Goal: Task Accomplishment & Management: Manage account settings

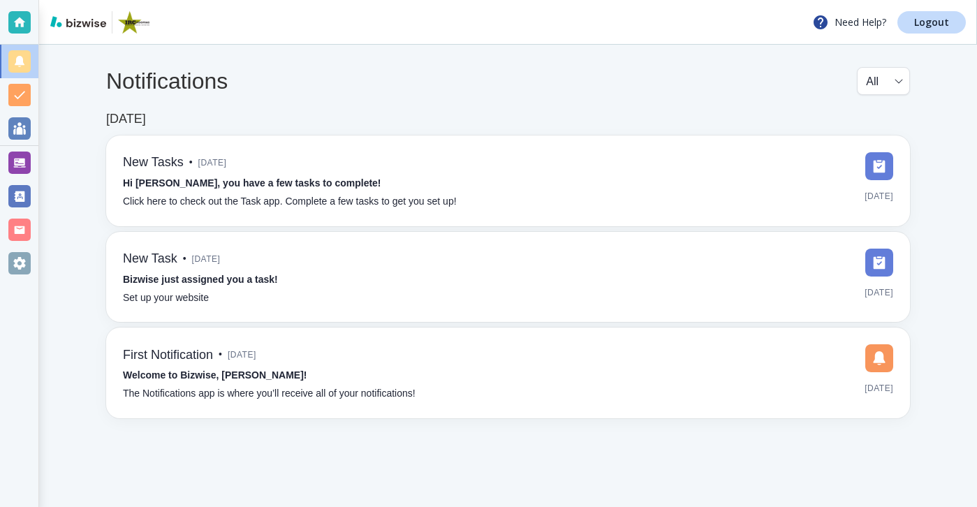
click at [22, 168] on div at bounding box center [19, 163] width 22 height 22
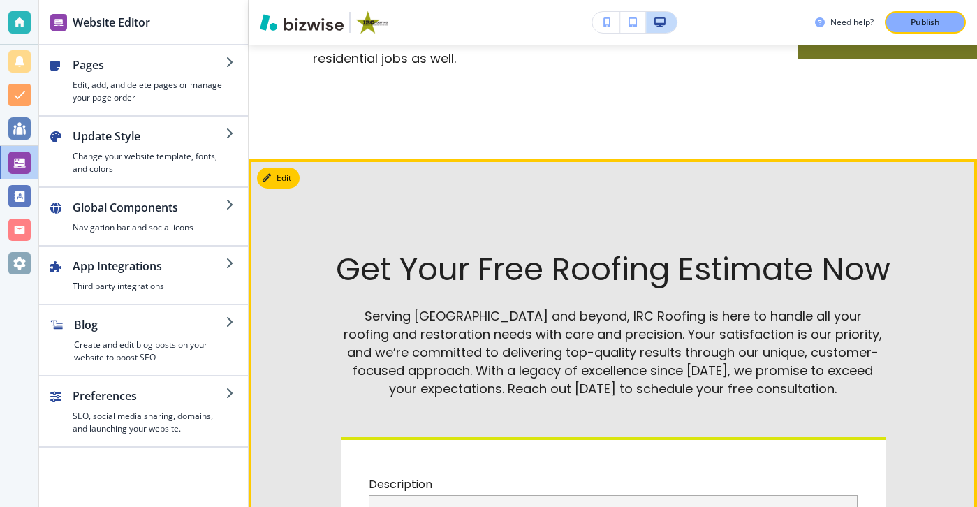
scroll to position [4754, 0]
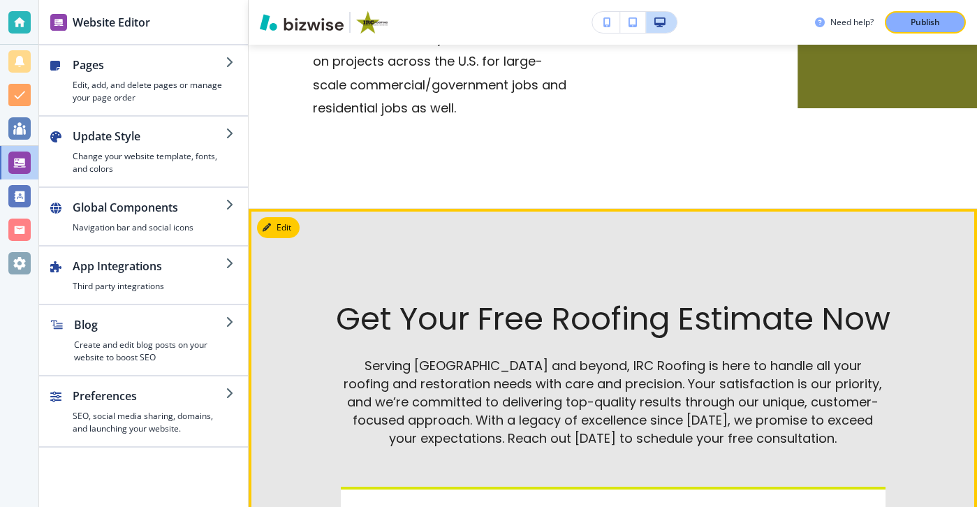
click at [296, 217] on button "Edit This Section" at bounding box center [304, 227] width 94 height 21
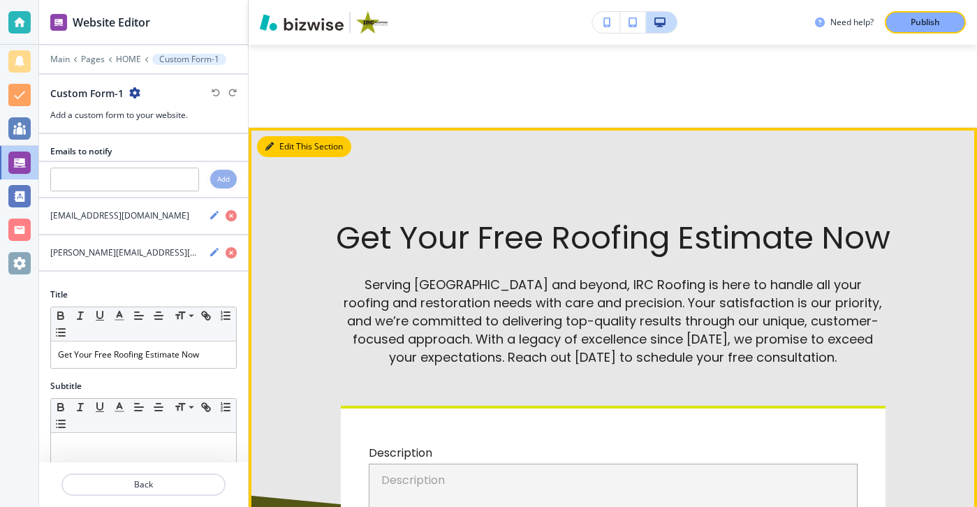
scroll to position [4835, 0]
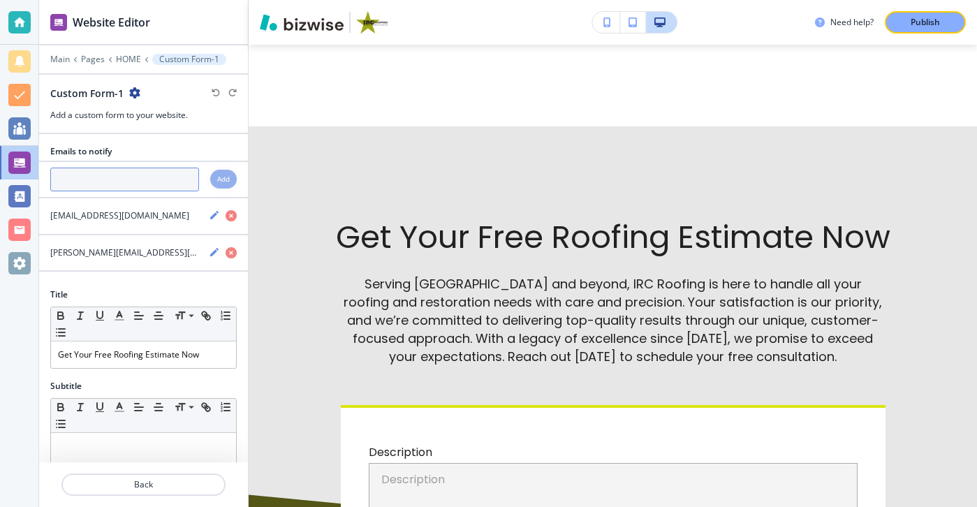
click at [167, 168] on input "text" at bounding box center [124, 180] width 149 height 24
paste input "sales@ircroofers.com"
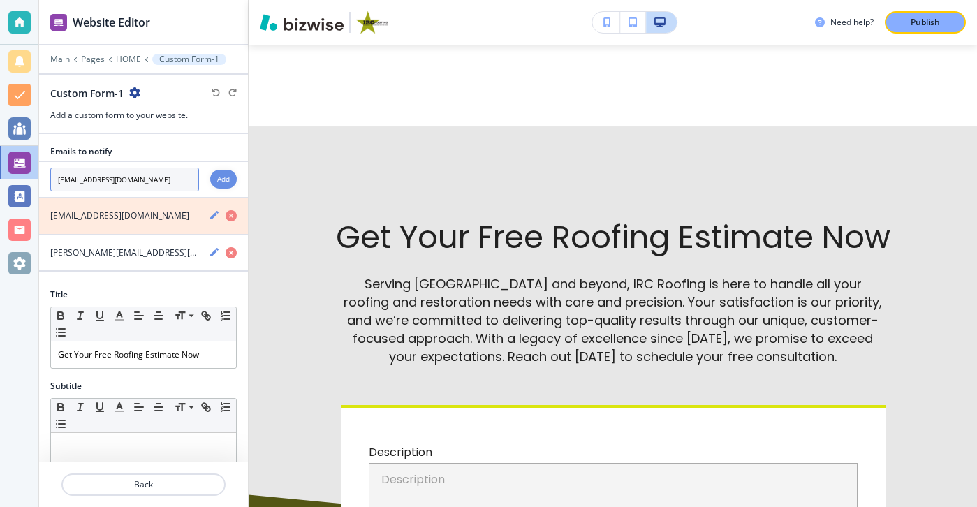
type input "sales@ircroofers.com"
click at [233, 219] on icon "button" at bounding box center [231, 215] width 11 height 11
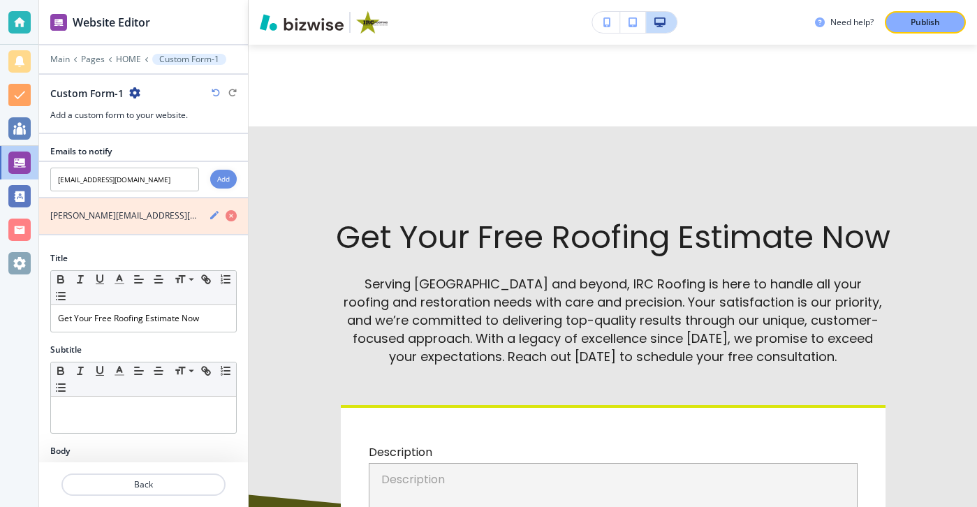
click at [233, 219] on icon "button" at bounding box center [231, 215] width 11 height 11
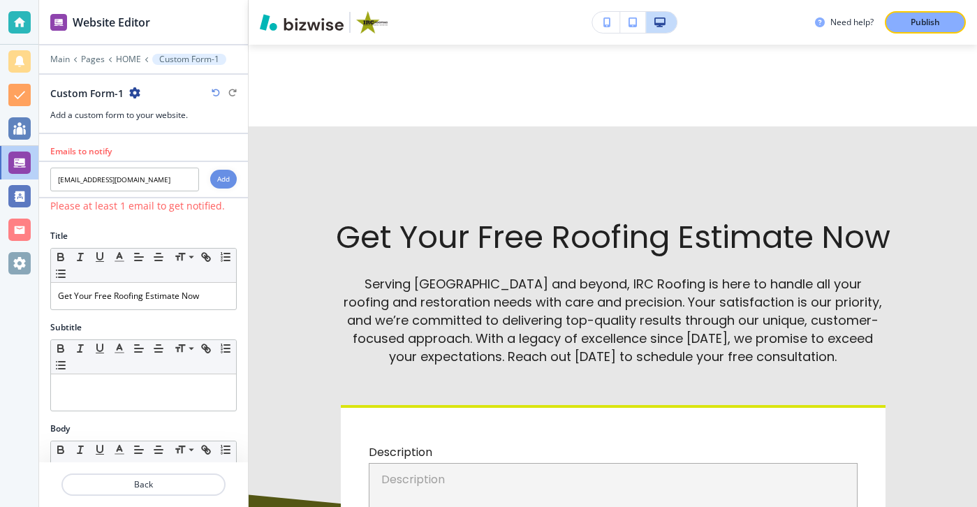
click at [225, 184] on div "Add" at bounding box center [223, 179] width 27 height 19
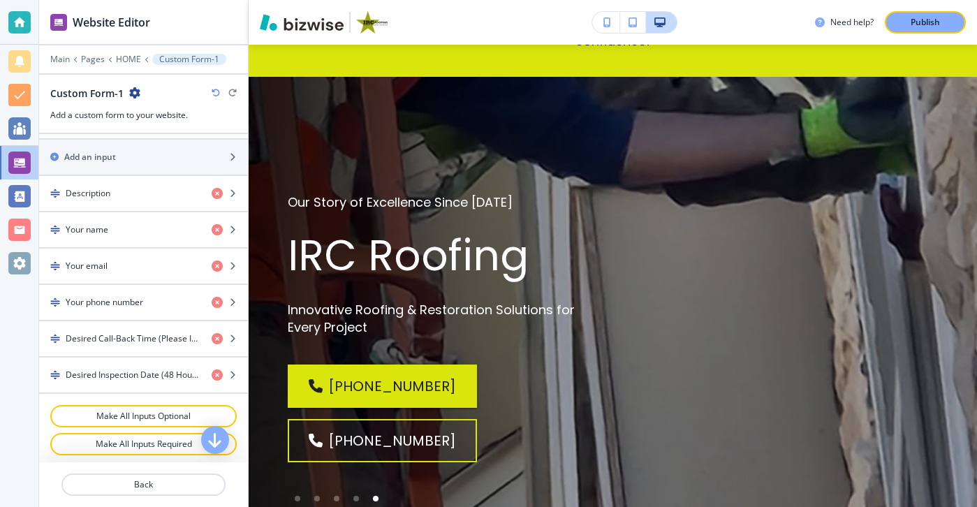
scroll to position [0, 0]
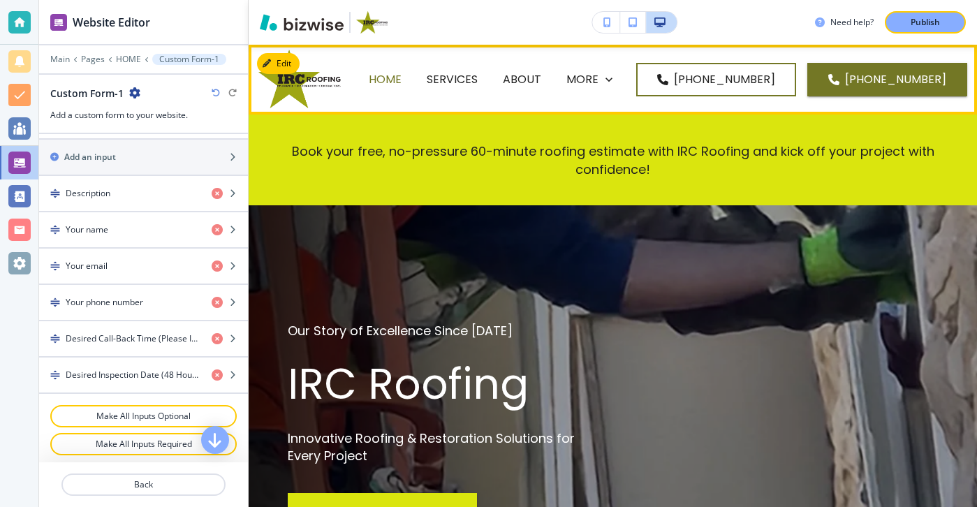
click at [401, 80] on p "HOME" at bounding box center [385, 79] width 33 height 16
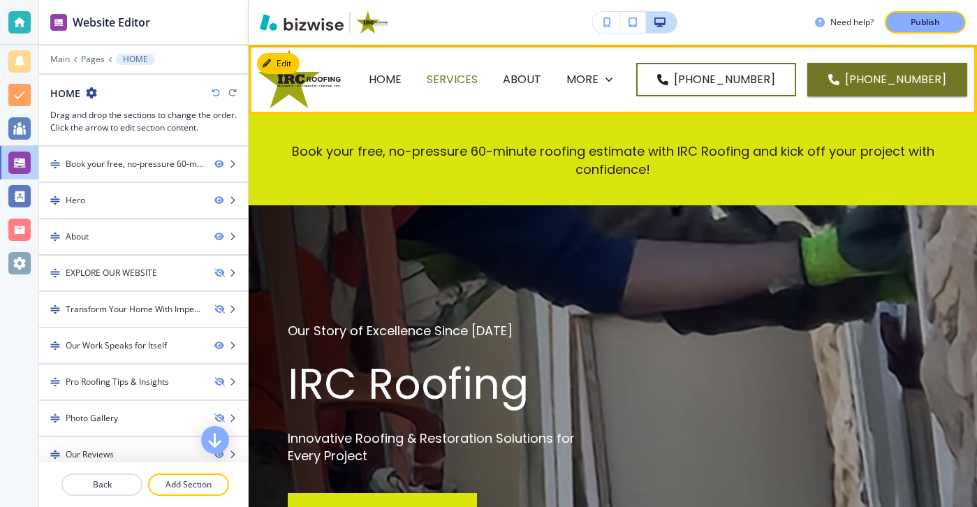
click at [475, 76] on p "SERVICES" at bounding box center [452, 79] width 51 height 16
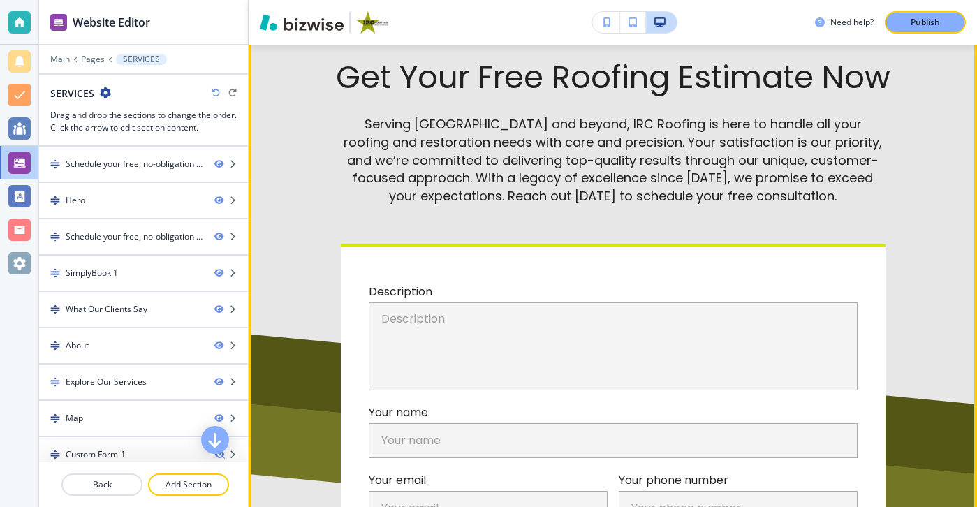
scroll to position [3613, 0]
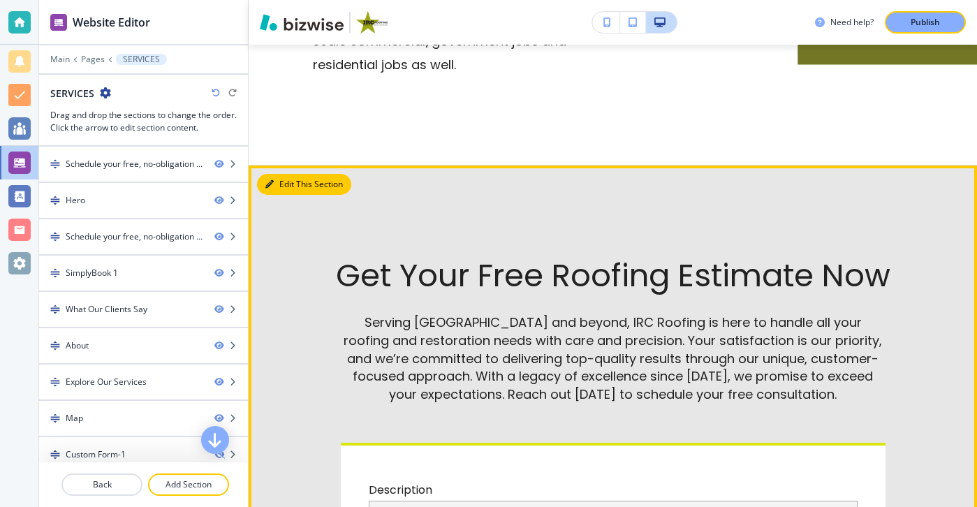
click at [293, 174] on button "Edit This Section" at bounding box center [304, 184] width 94 height 21
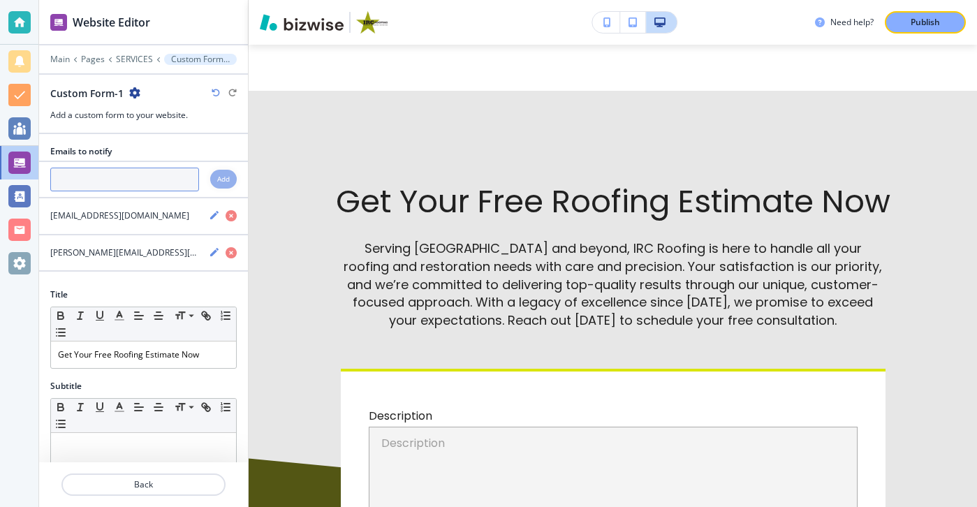
click at [131, 184] on input "text" at bounding box center [124, 180] width 149 height 24
paste input "sales@ircroofers.com"
type input "sales@ircroofers.com"
click at [213, 184] on div "Add" at bounding box center [223, 179] width 27 height 19
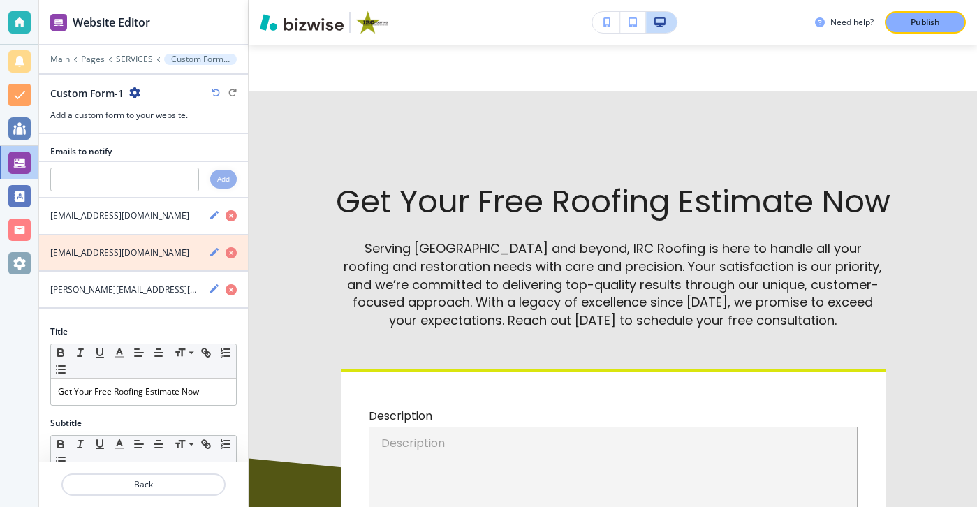
click at [232, 247] on icon "button" at bounding box center [231, 252] width 11 height 11
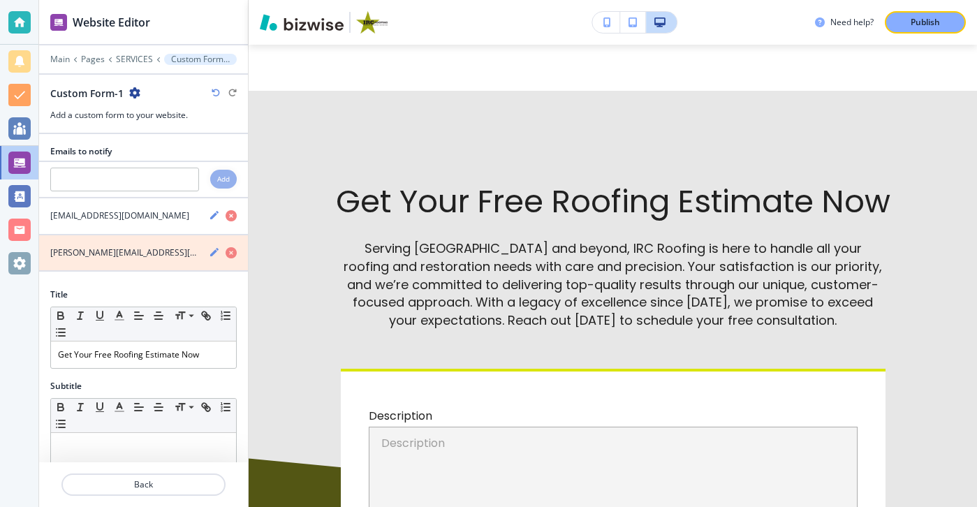
click at [232, 247] on icon "button" at bounding box center [231, 252] width 11 height 11
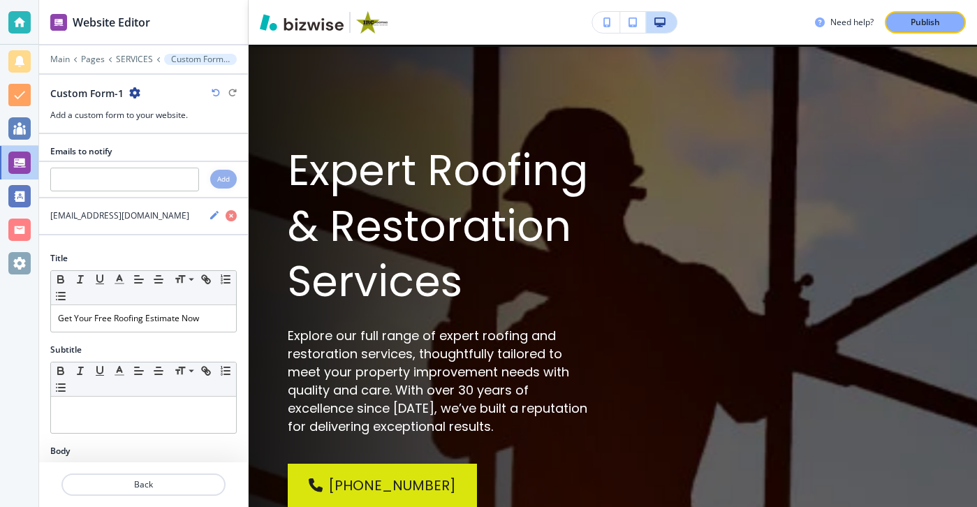
scroll to position [0, 0]
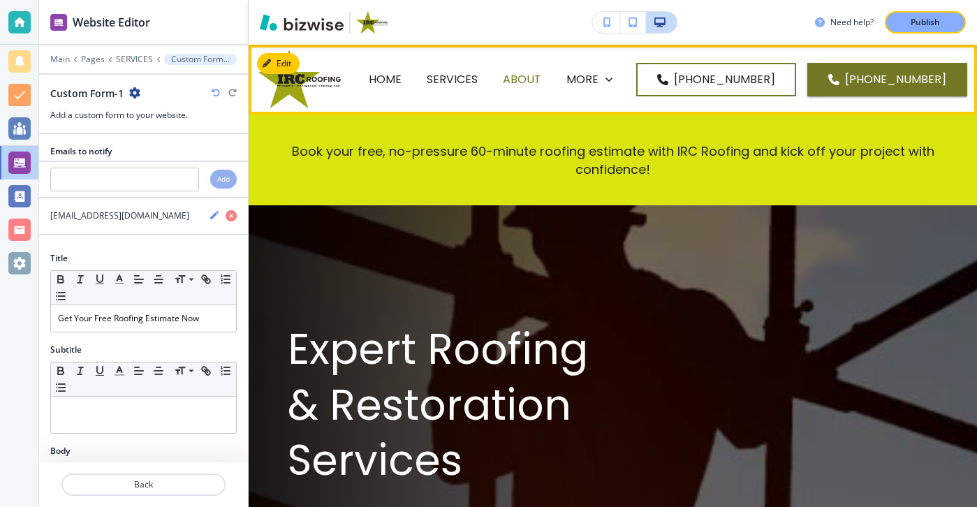
click at [541, 83] on p "ABOUT" at bounding box center [522, 79] width 38 height 16
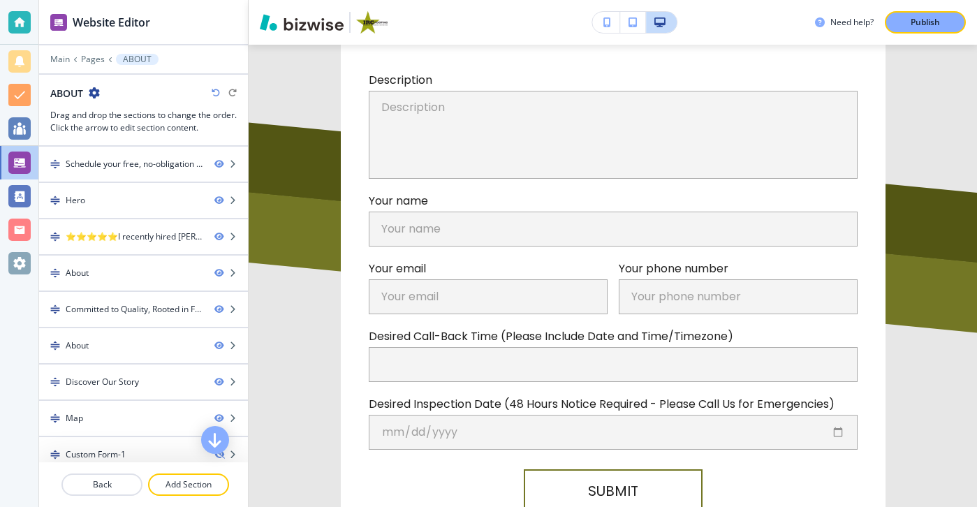
scroll to position [5216, 0]
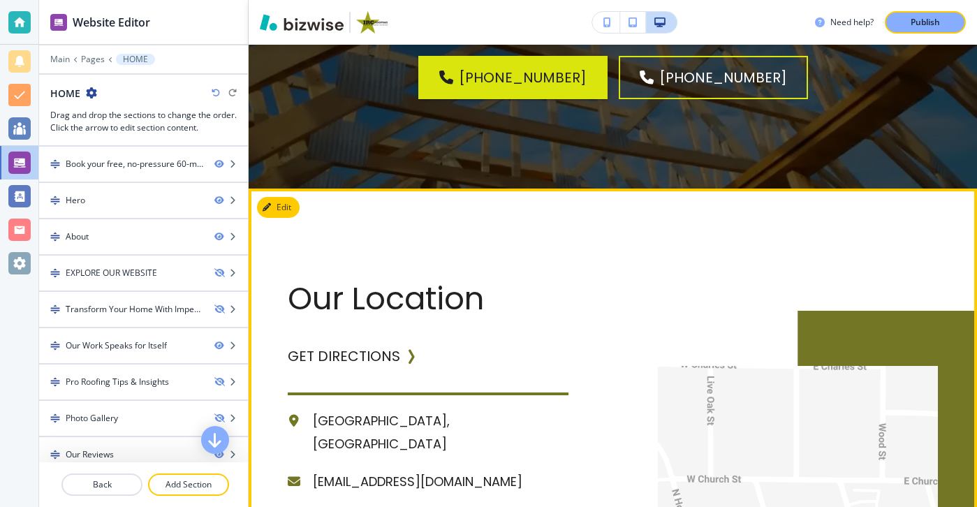
scroll to position [3937, 0]
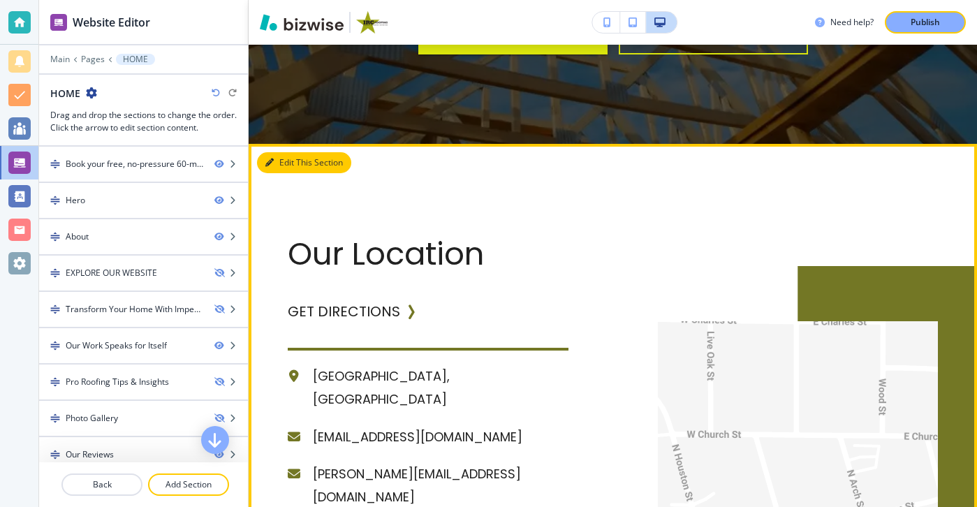
click at [288, 152] on button "Edit This Section" at bounding box center [304, 162] width 94 height 21
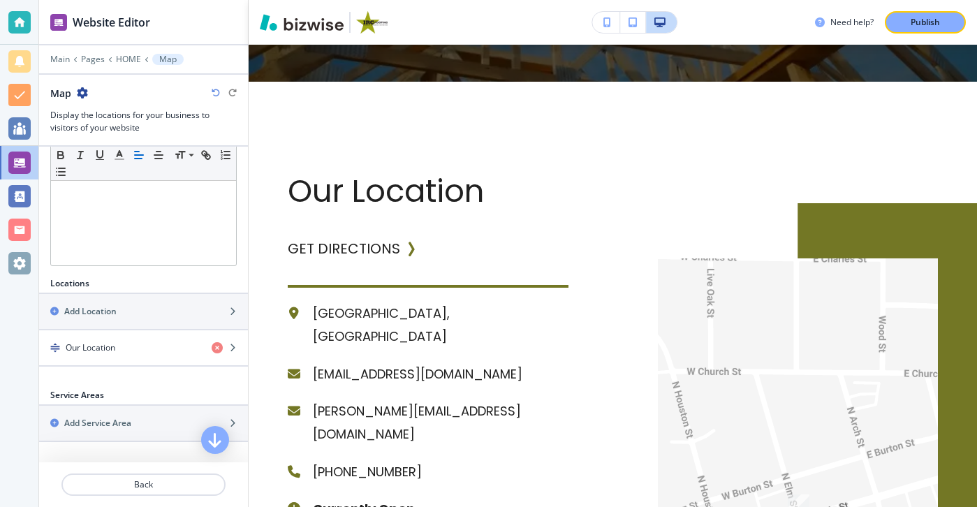
scroll to position [318, 0]
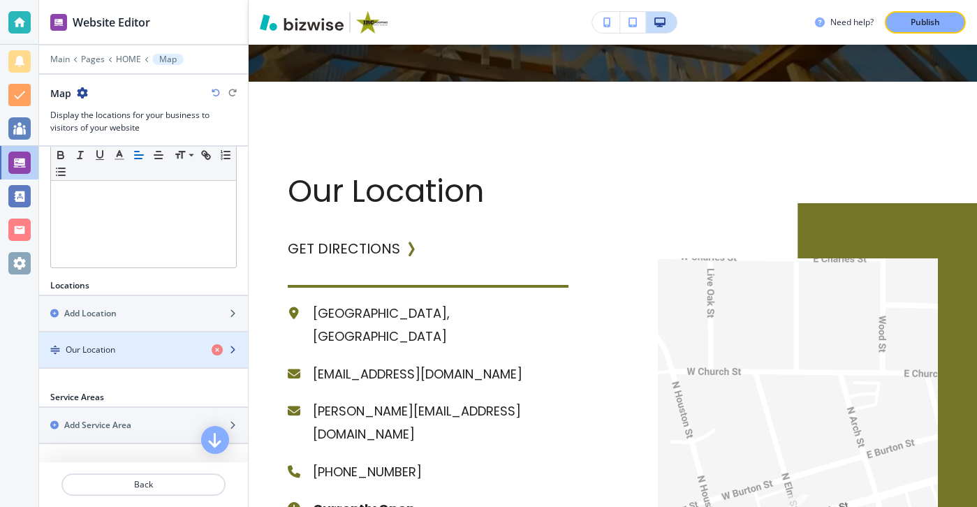
click at [156, 337] on div "button" at bounding box center [143, 337] width 209 height 11
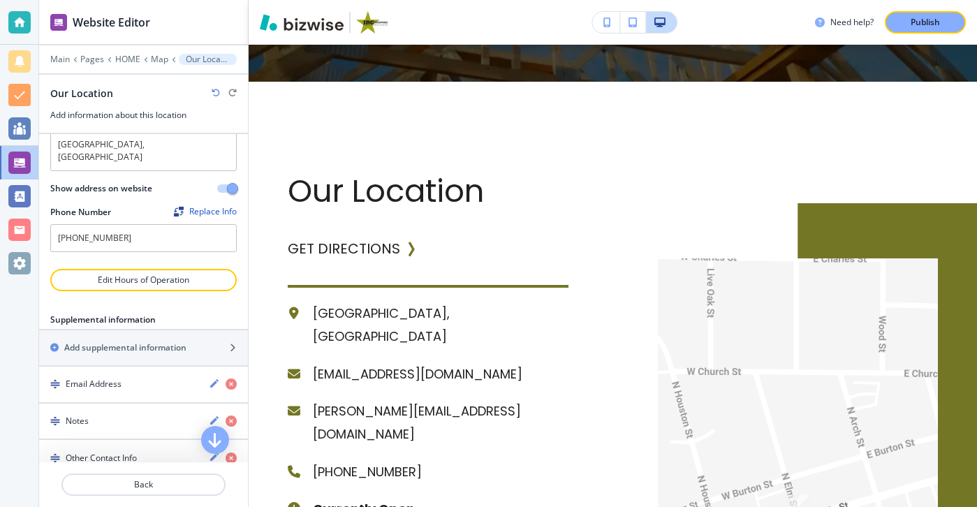
scroll to position [139, 0]
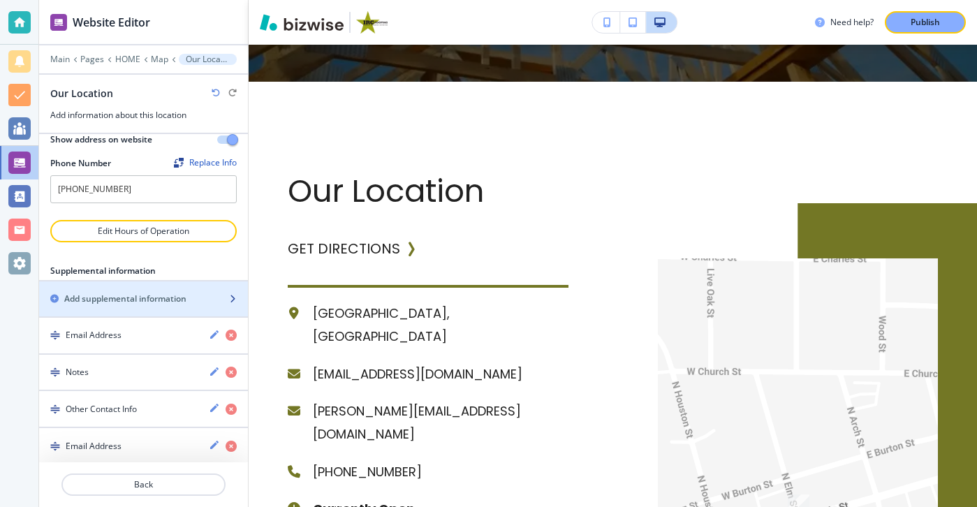
click at [193, 305] on div "button" at bounding box center [143, 310] width 209 height 11
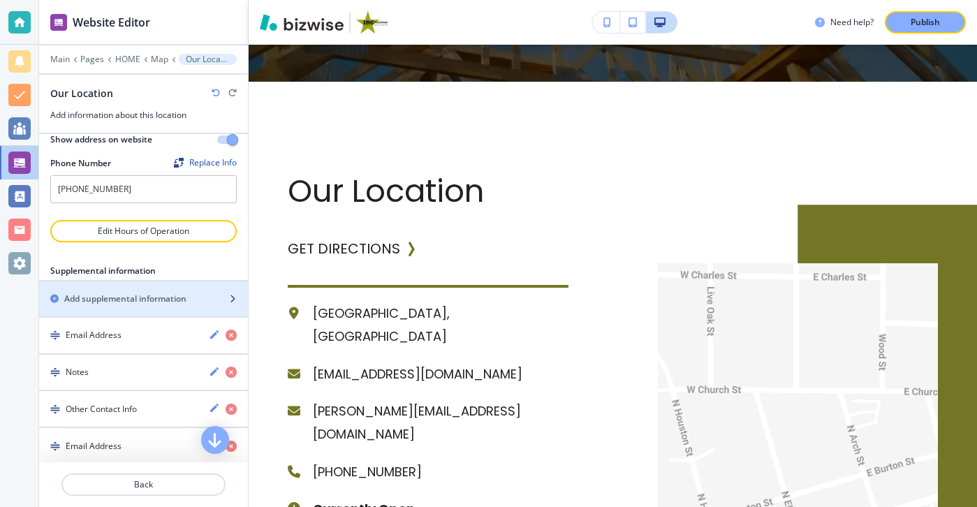
click at [165, 305] on div "button" at bounding box center [143, 310] width 209 height 11
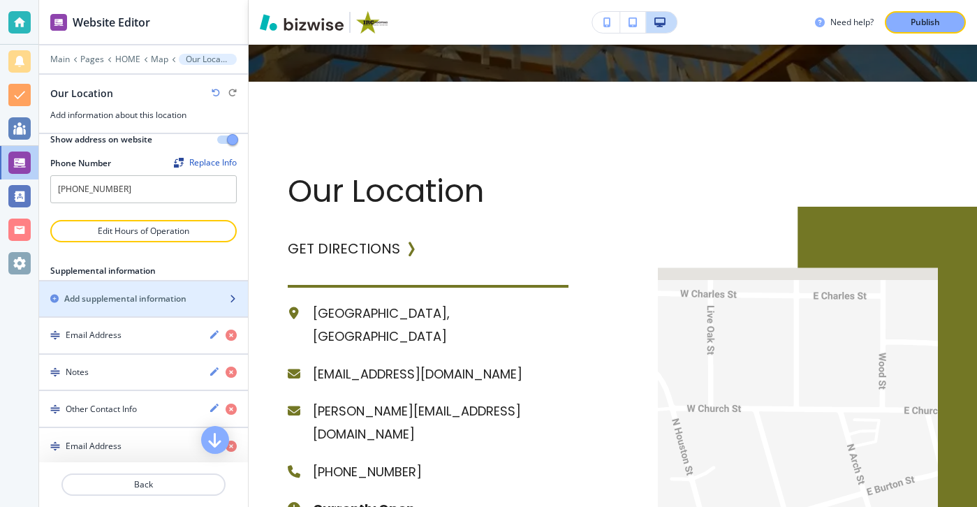
click at [165, 305] on div "button" at bounding box center [143, 310] width 209 height 11
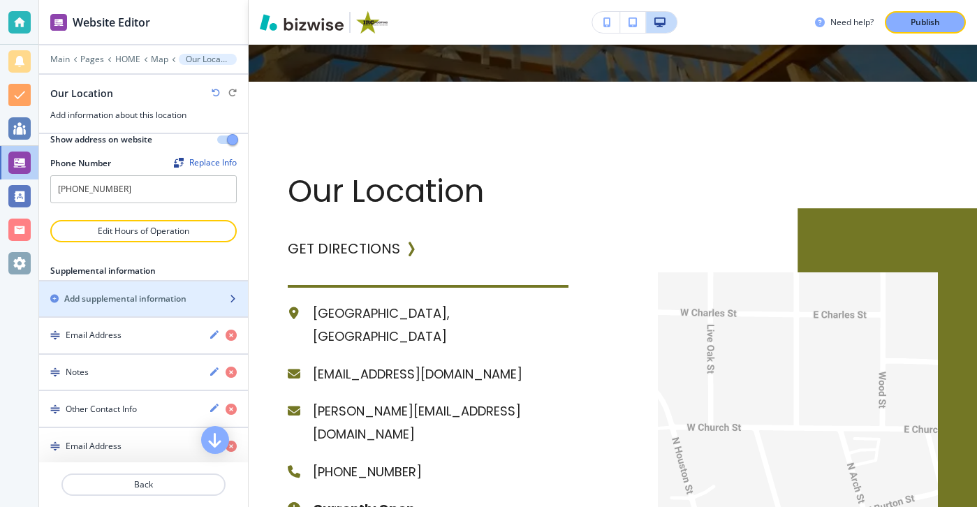
click at [165, 305] on div "button" at bounding box center [143, 310] width 209 height 11
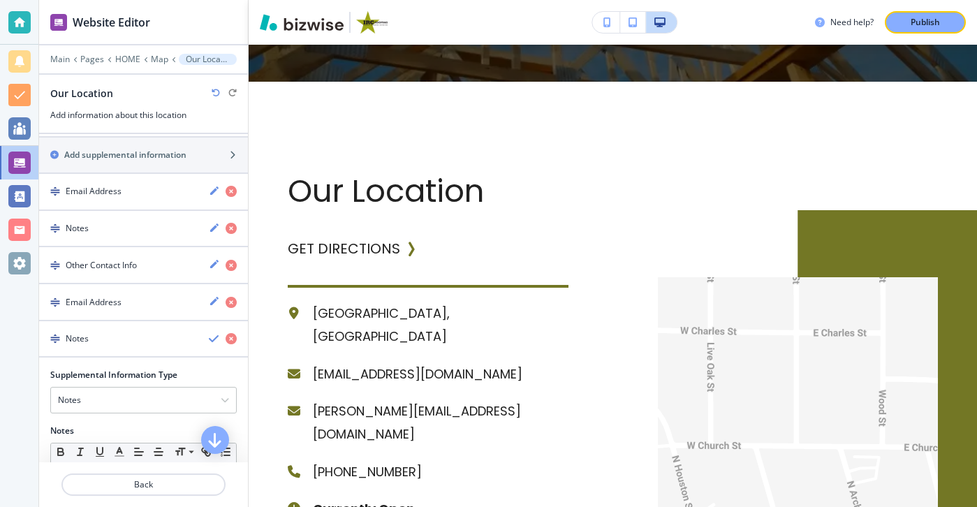
scroll to position [281, 0]
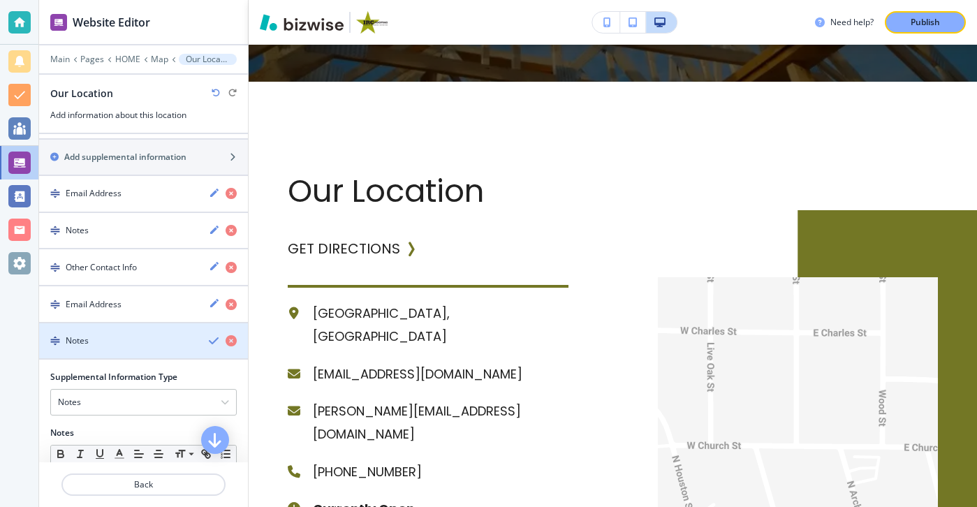
click at [159, 334] on div "Notes" at bounding box center [118, 340] width 159 height 13
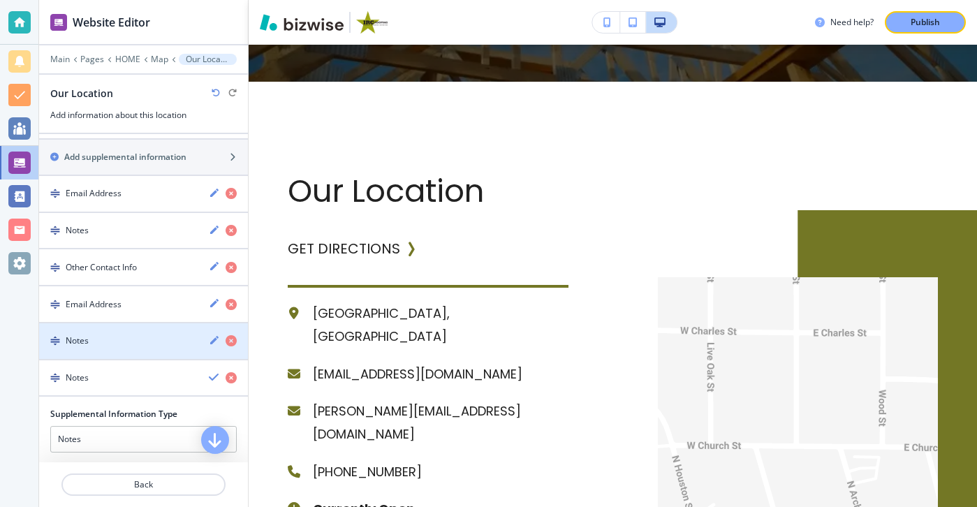
click at [159, 334] on div "Notes" at bounding box center [118, 340] width 159 height 13
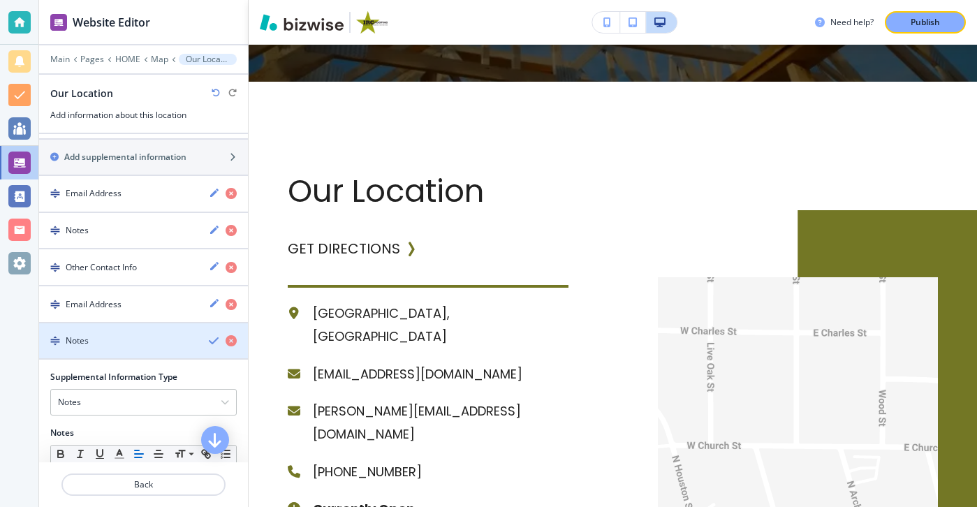
click at [159, 334] on div "Notes" at bounding box center [118, 340] width 159 height 13
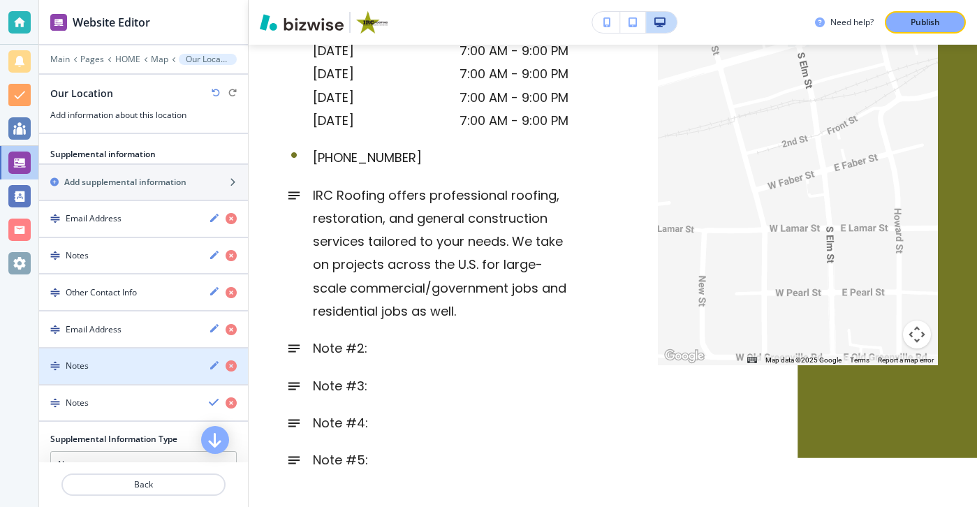
scroll to position [273, 0]
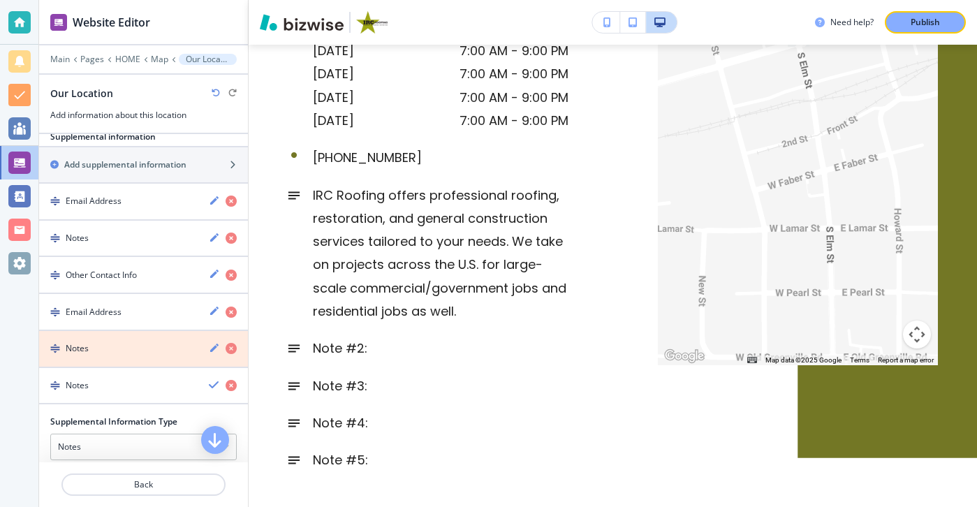
click at [233, 343] on icon "button" at bounding box center [231, 348] width 11 height 11
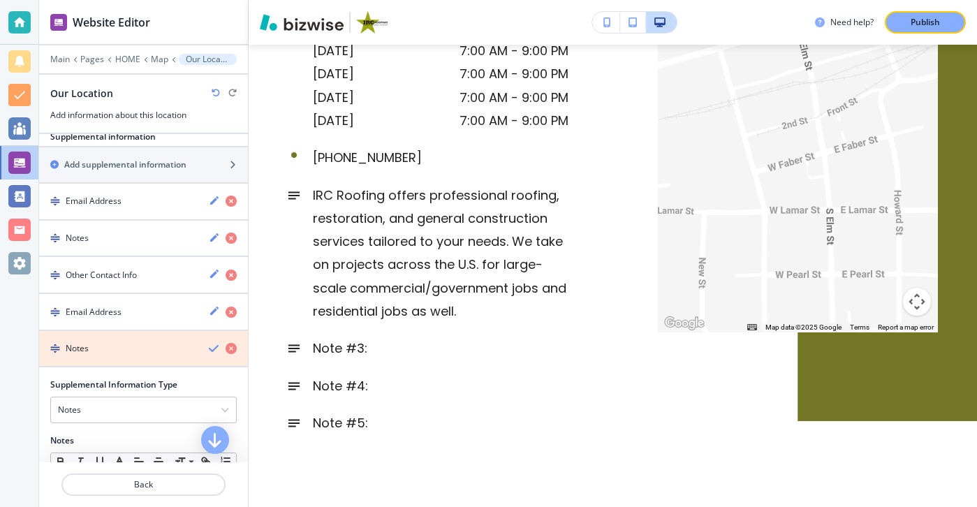
click at [233, 343] on icon "button" at bounding box center [231, 348] width 11 height 11
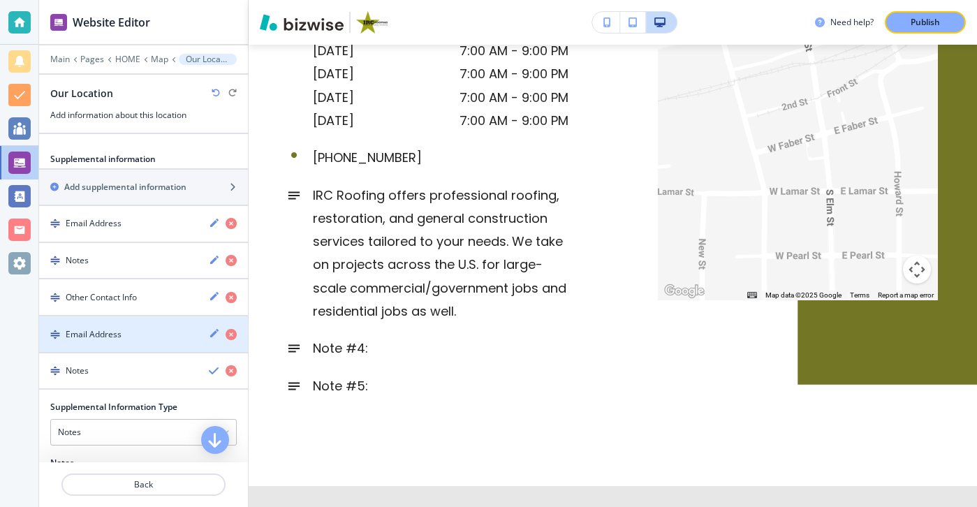
scroll to position [245, 0]
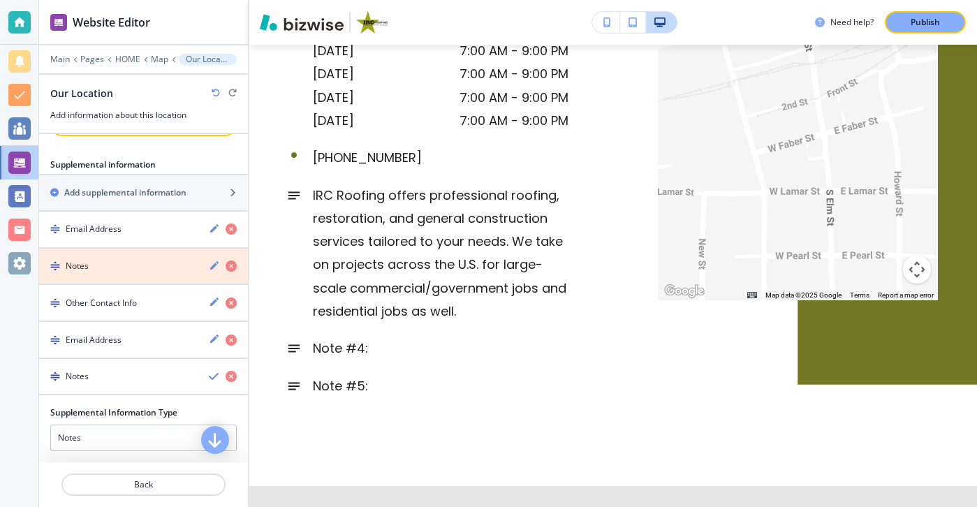
click at [230, 260] on icon "button" at bounding box center [231, 265] width 11 height 11
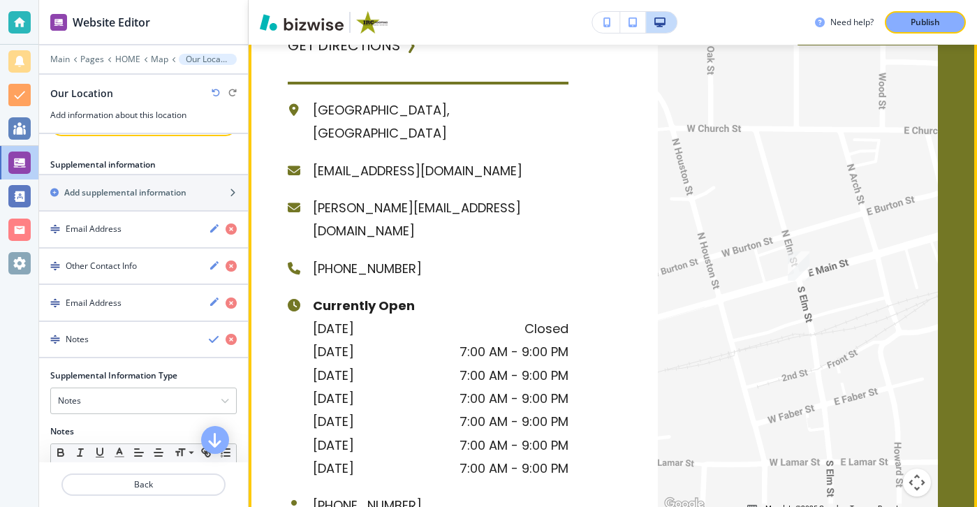
scroll to position [4211, 0]
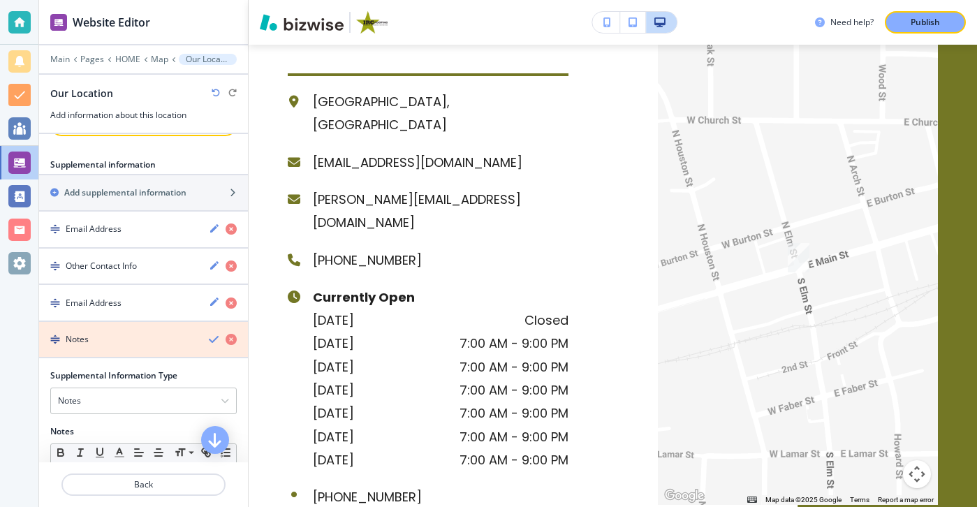
click at [234, 334] on icon "button" at bounding box center [231, 339] width 11 height 11
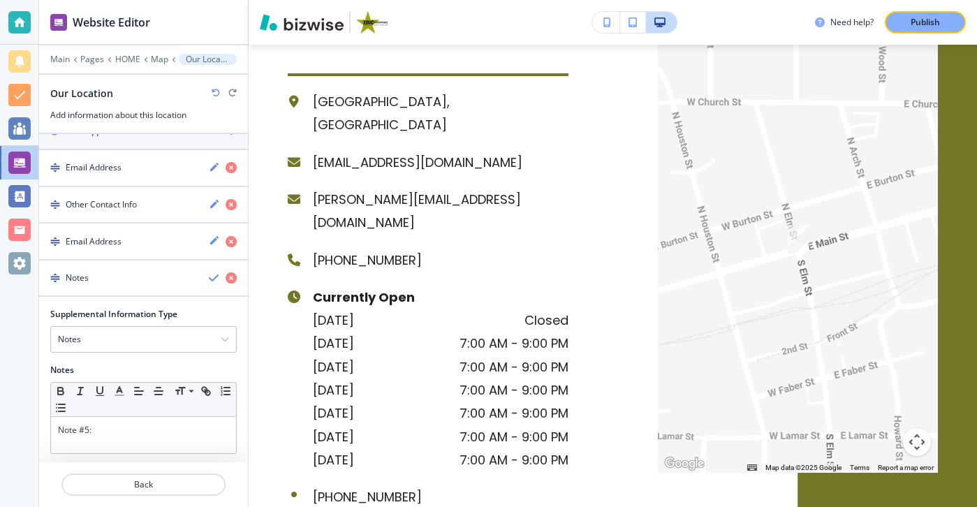
scroll to position [308, 0]
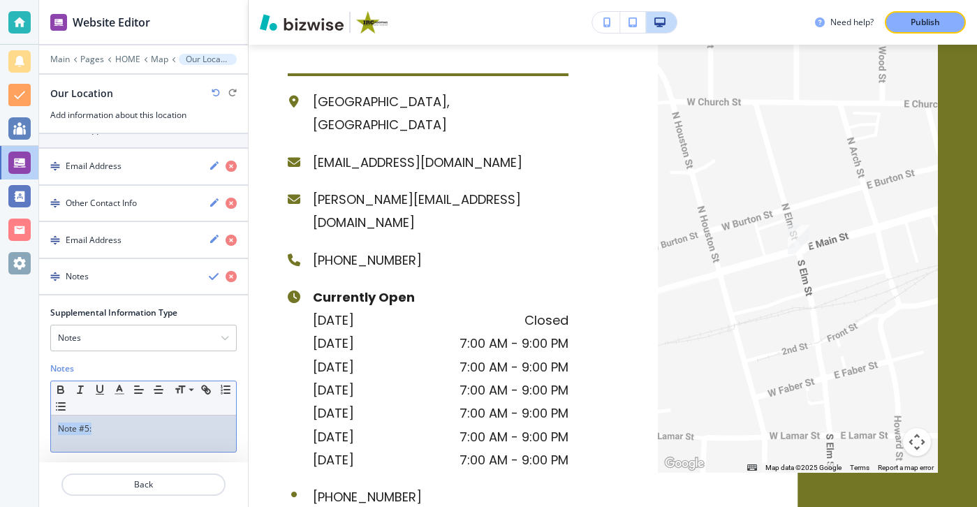
drag, startPoint x: 195, startPoint y: 435, endPoint x: 24, endPoint y: 397, distance: 174.5
click at [24, 397] on div "Website Editor Main Pages HOME Map Our Location Our Location Add information ab…" at bounding box center [488, 253] width 977 height 507
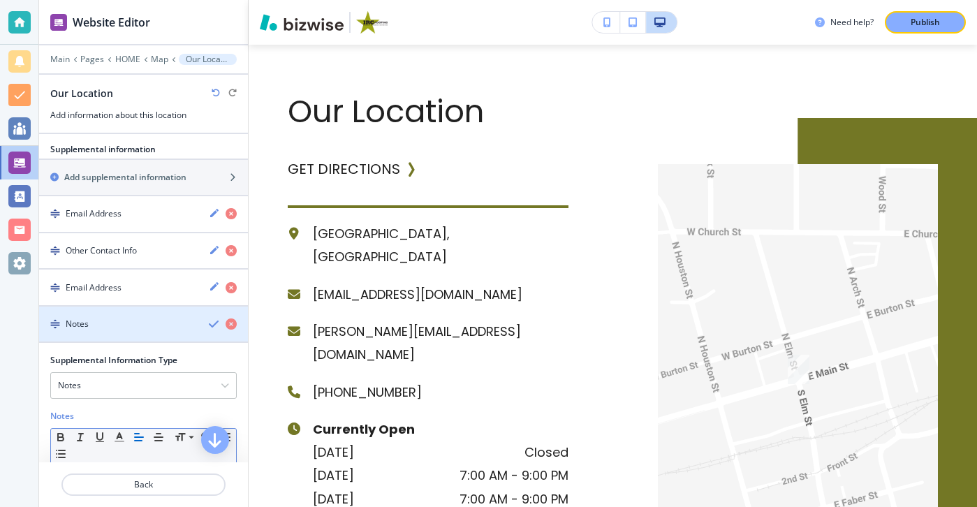
scroll to position [253, 0]
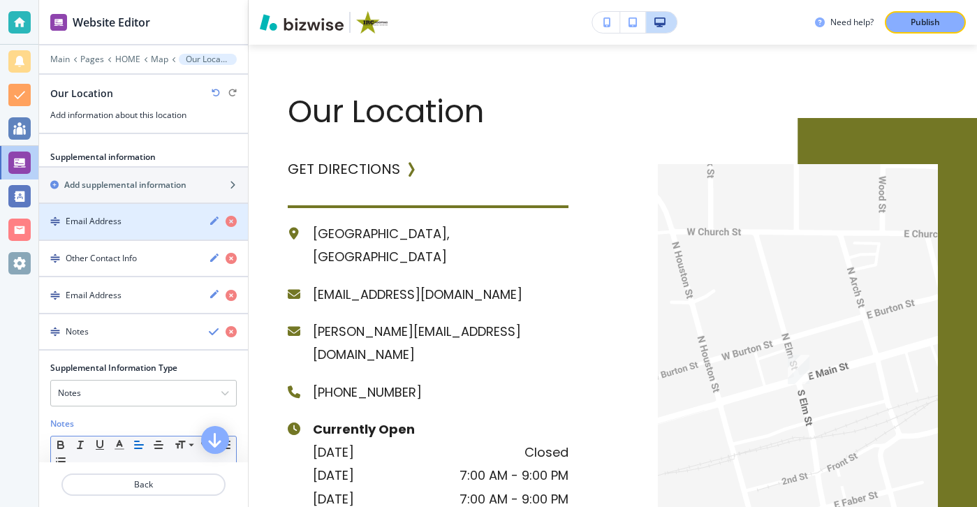
click at [160, 228] on div "button" at bounding box center [143, 233] width 209 height 11
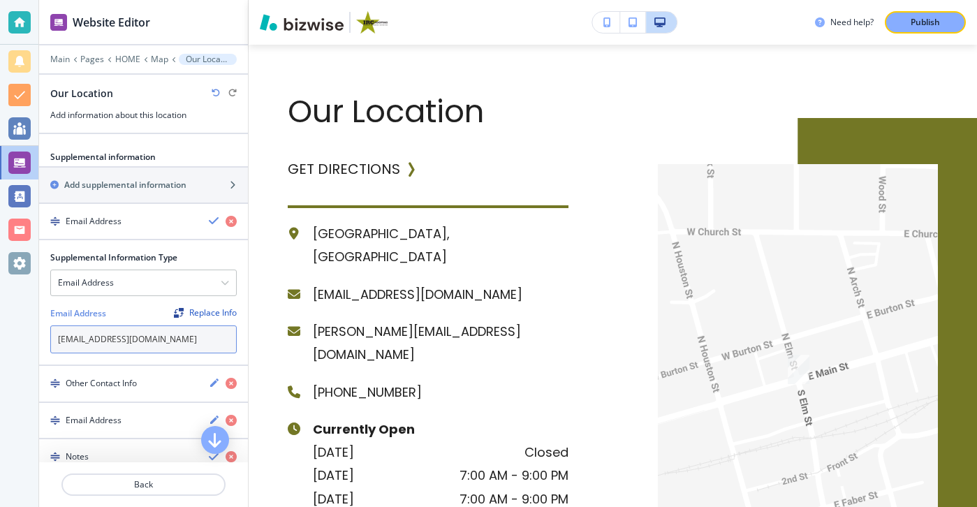
drag, startPoint x: 159, startPoint y: 318, endPoint x: 198, endPoint y: 331, distance: 41.3
click at [198, 331] on input "jheikes.jh@gmail.com" at bounding box center [143, 339] width 186 height 28
paste input "sales@ircroofers"
type input "sales@ircroofers.com"
click at [231, 0] on body "Website Editor Main Pages HOME Map Our Location Our Location Add information ab…" at bounding box center [488, 0] width 977 height 0
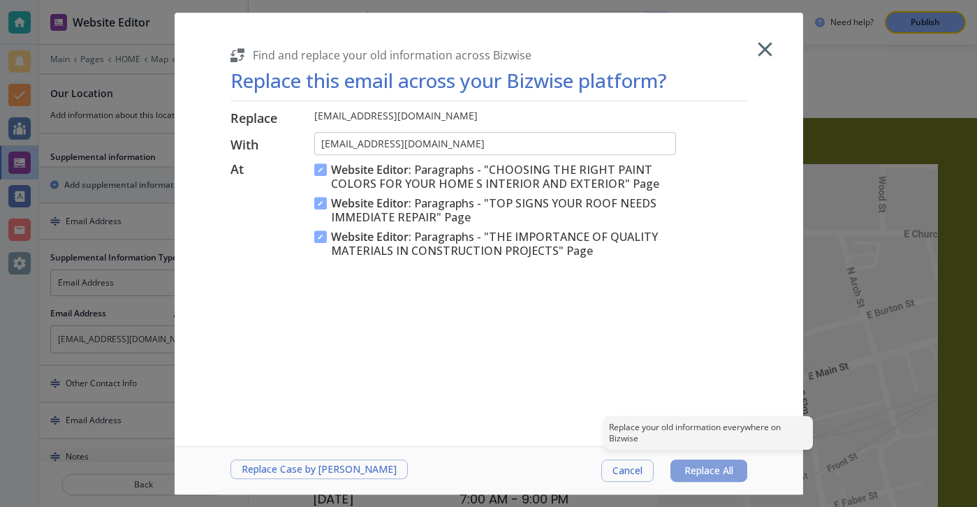
click at [691, 475] on span "Replace All" at bounding box center [708, 470] width 49 height 11
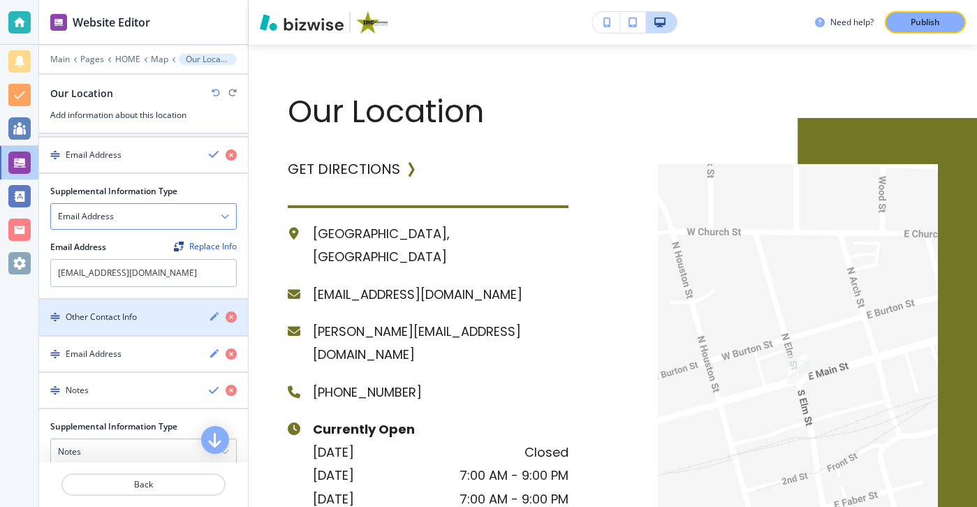
scroll to position [326, 0]
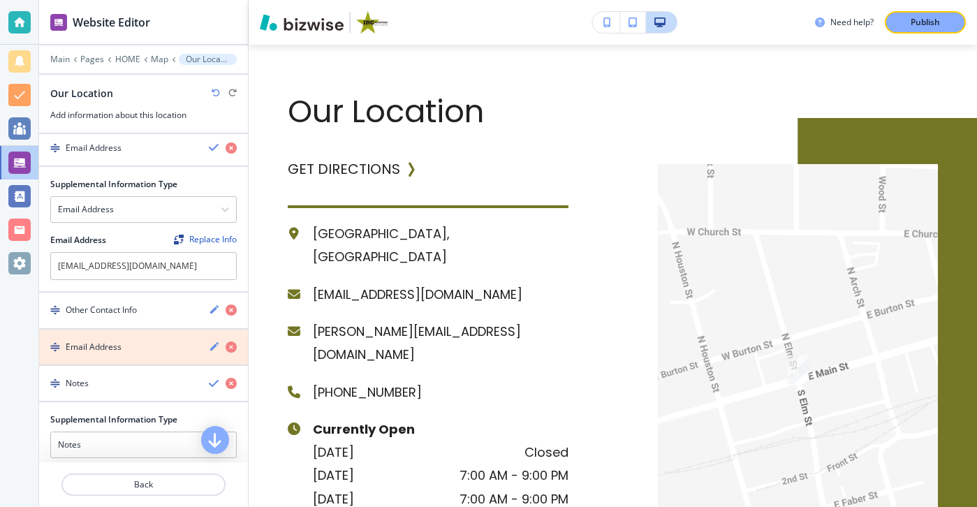
click at [233, 341] on icon "button" at bounding box center [231, 346] width 11 height 11
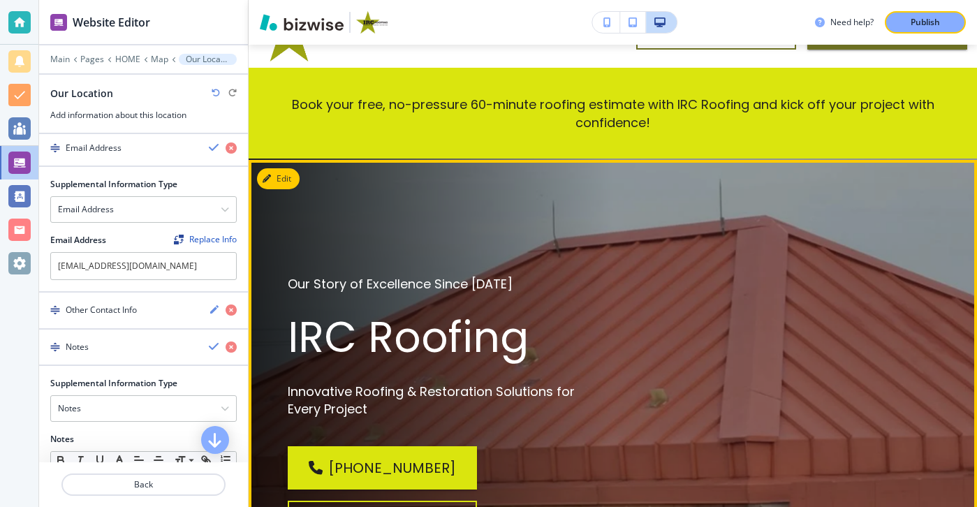
scroll to position [0, 0]
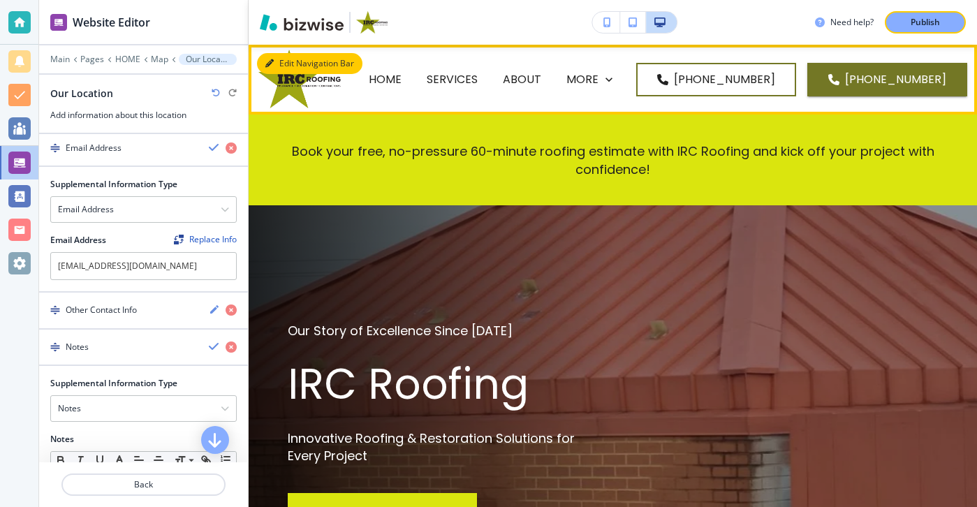
click at [293, 59] on button "Edit Navigation Bar" at bounding box center [309, 63] width 105 height 21
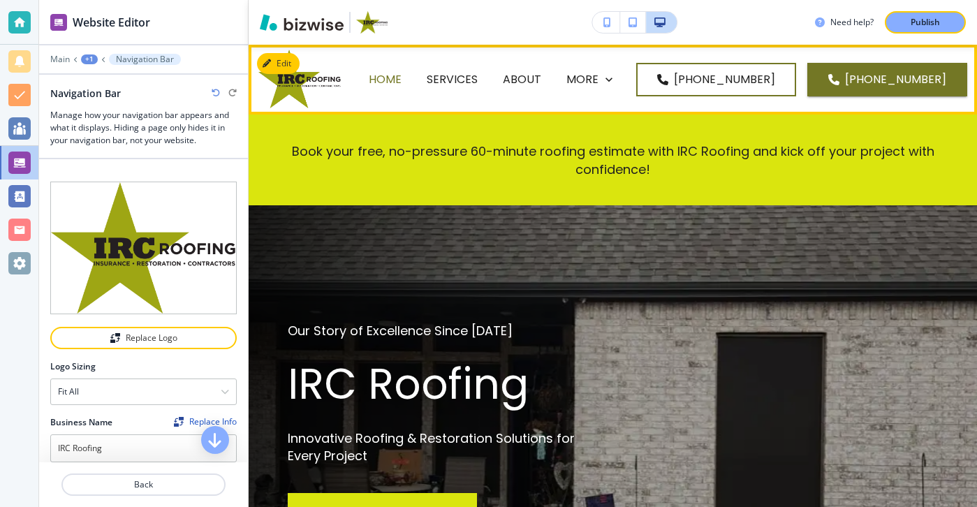
click at [401, 87] on p "HOME" at bounding box center [385, 79] width 33 height 16
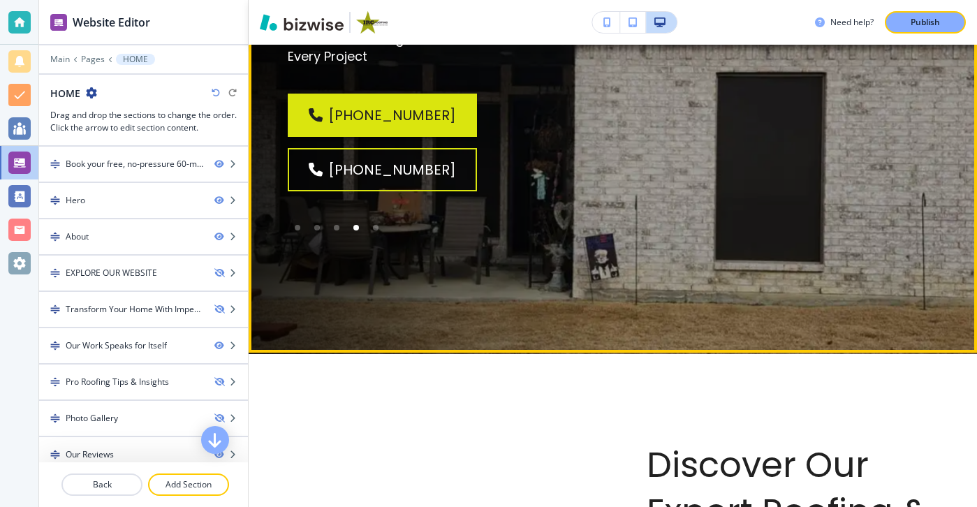
scroll to position [402, 0]
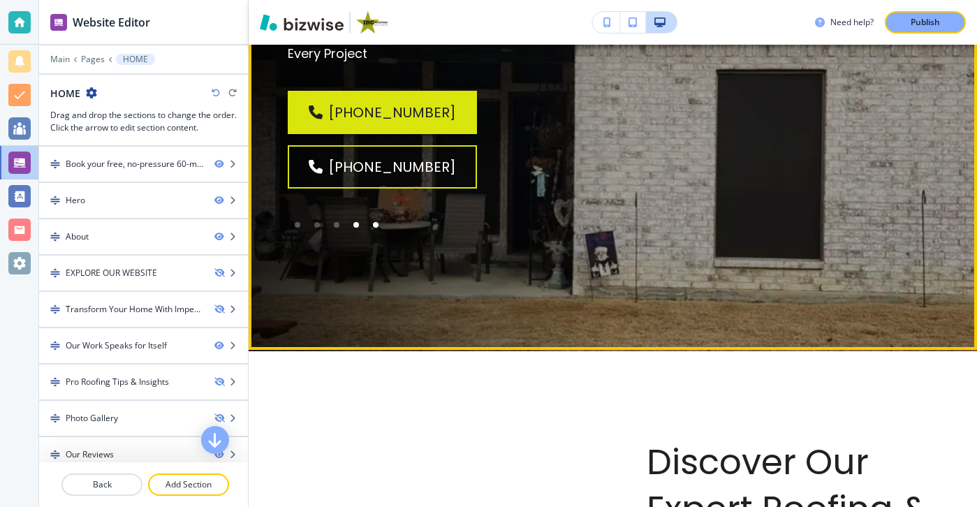
click at [378, 225] on div at bounding box center [376, 225] width 6 height 6
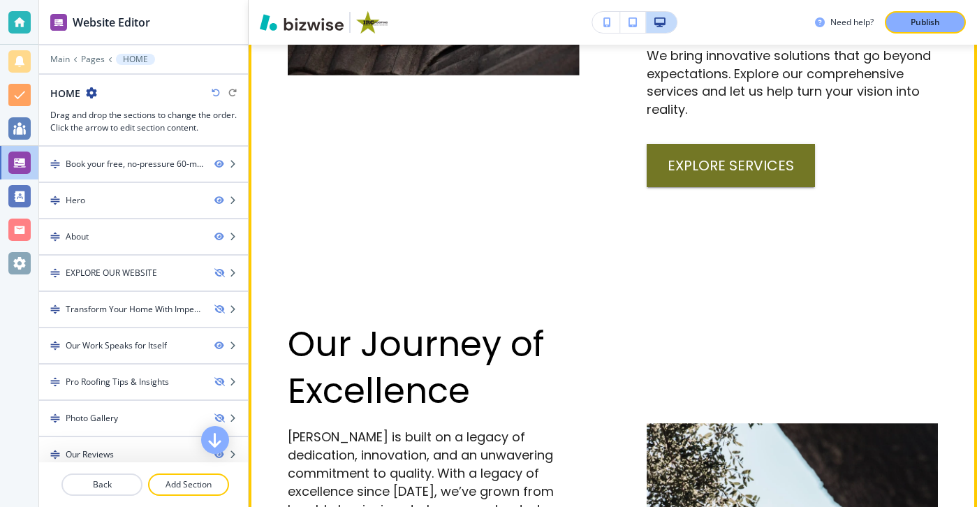
scroll to position [1104, 0]
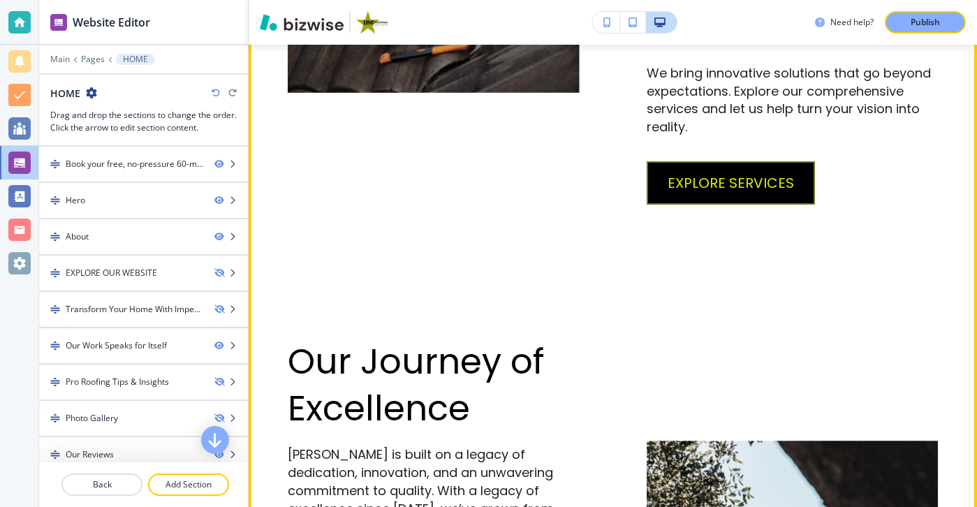
click at [710, 161] on button "explore services" at bounding box center [731, 182] width 168 height 43
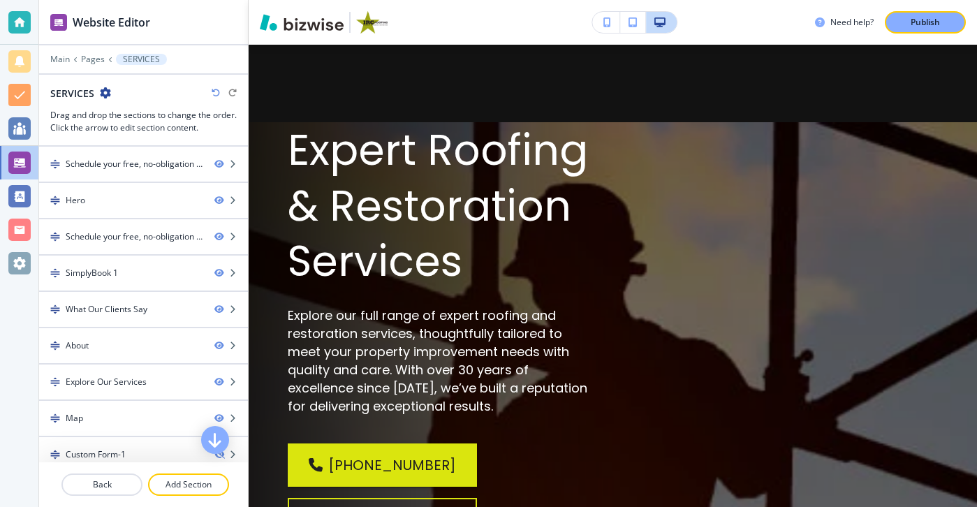
scroll to position [0, 0]
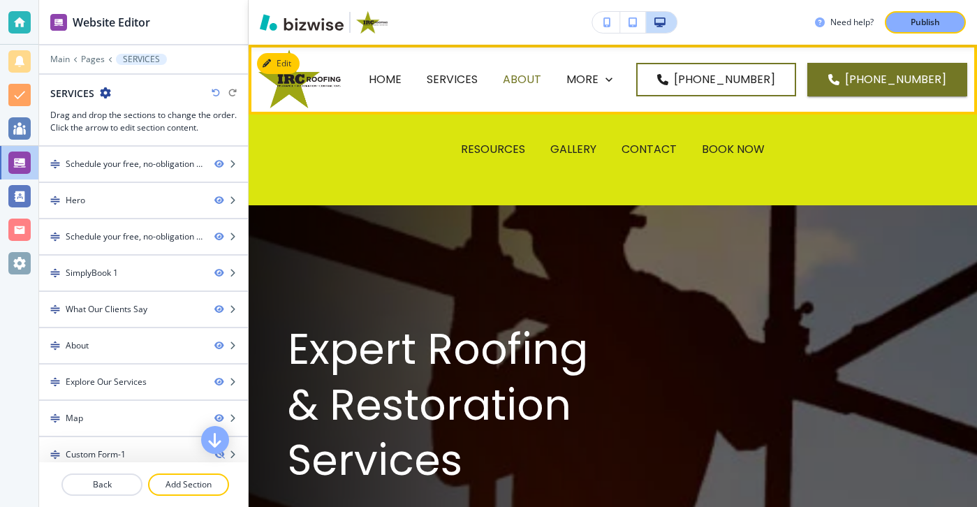
click at [541, 77] on p "ABOUT" at bounding box center [522, 79] width 38 height 16
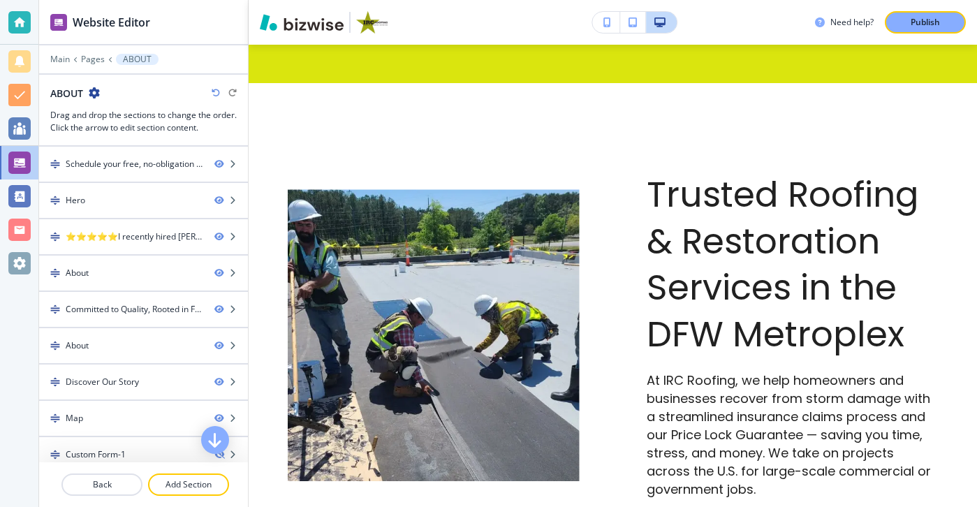
scroll to position [1040, 0]
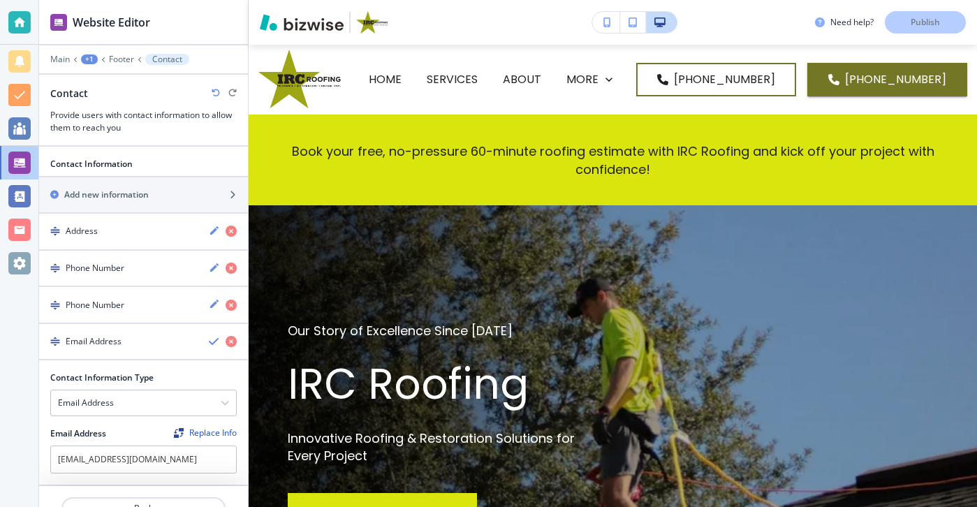
scroll to position [22, 0]
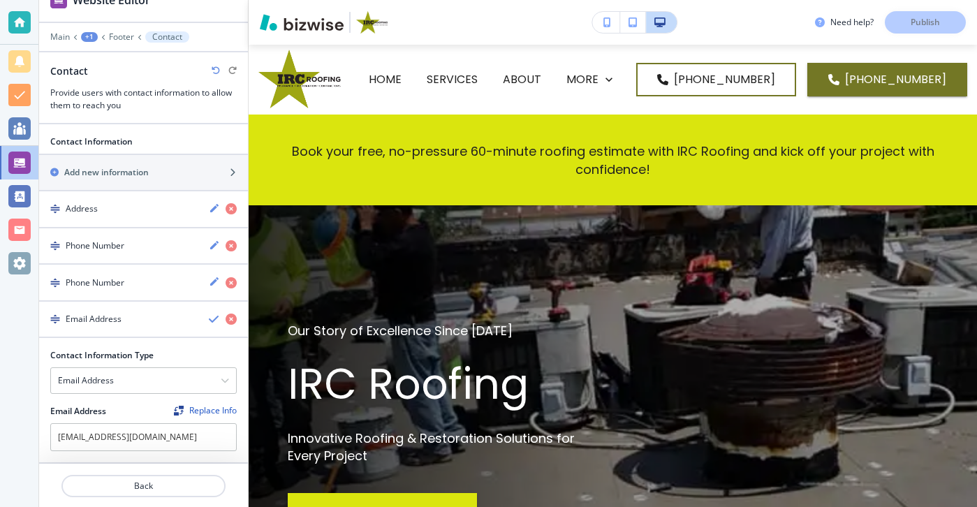
click at [23, 23] on div at bounding box center [19, 22] width 22 height 22
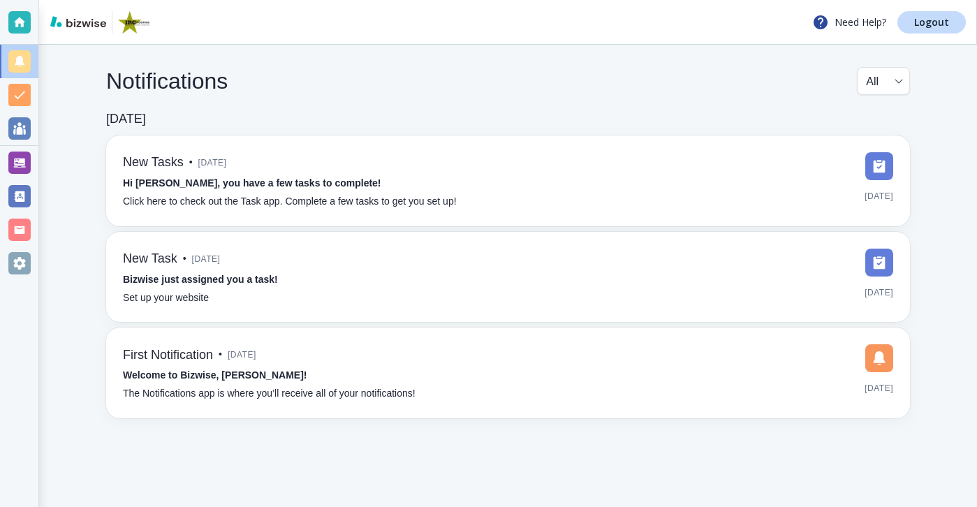
click at [973, 23] on div "Need Help? Logout" at bounding box center [508, 22] width 938 height 45
click at [959, 23] on link "Logout" at bounding box center [931, 22] width 68 height 22
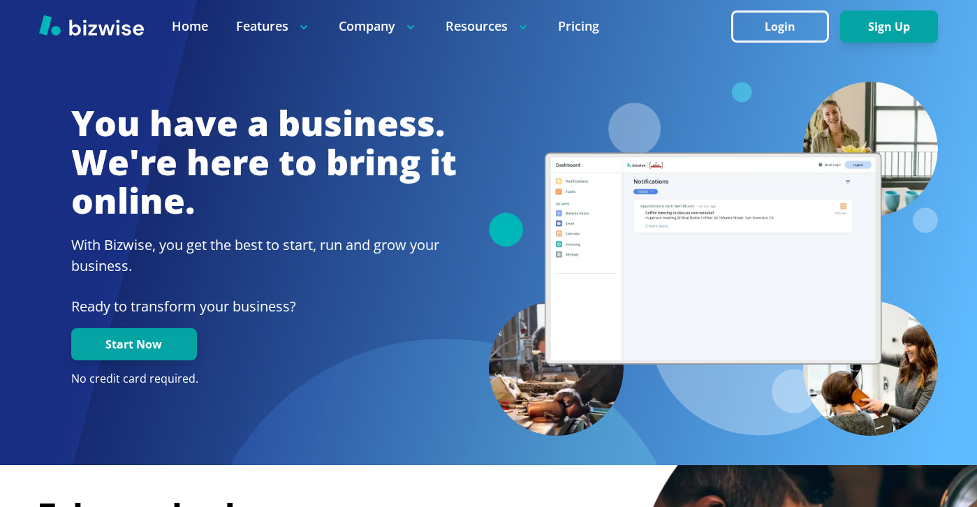
click at [765, 49] on div at bounding box center [488, 26] width 977 height 52
click at [785, 24] on button "Login" at bounding box center [780, 26] width 98 height 32
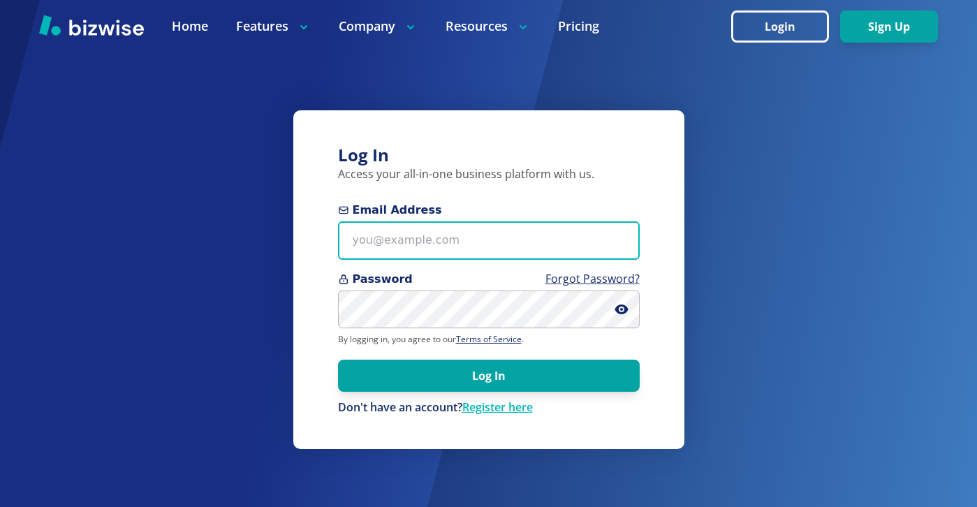
click at [595, 239] on input "Email Address" at bounding box center [489, 240] width 302 height 38
paste input "lakevankennels@gmail.com"
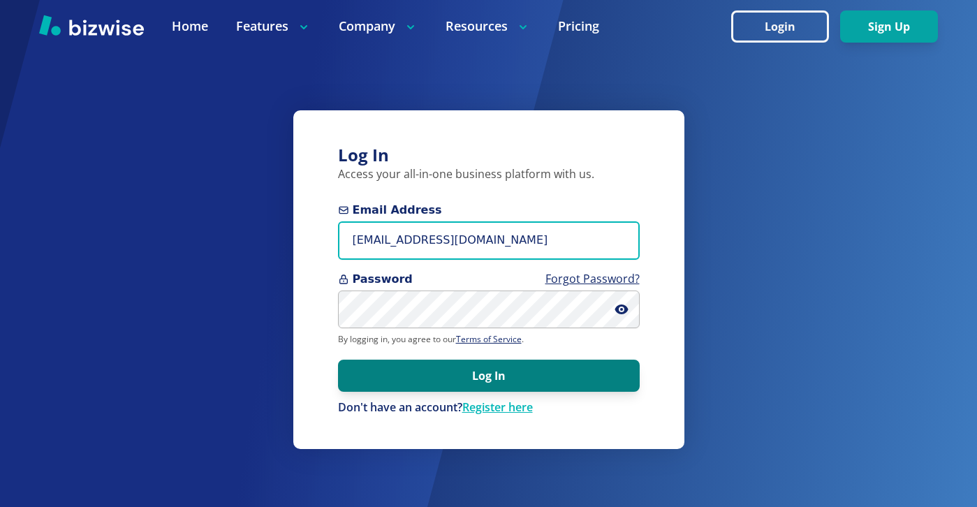
type input "lakevankennels@gmail.com"
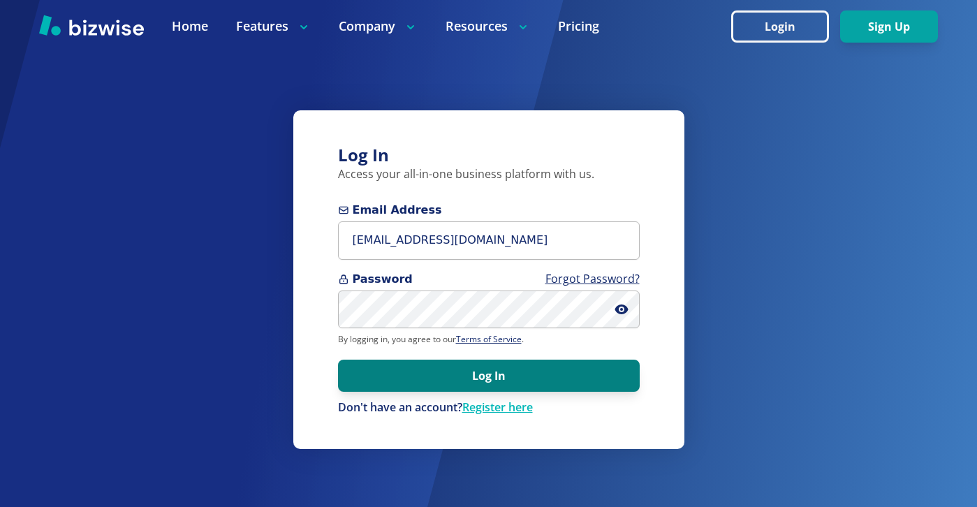
click at [479, 381] on button "Log In" at bounding box center [489, 376] width 302 height 32
